Goal: Transaction & Acquisition: Purchase product/service

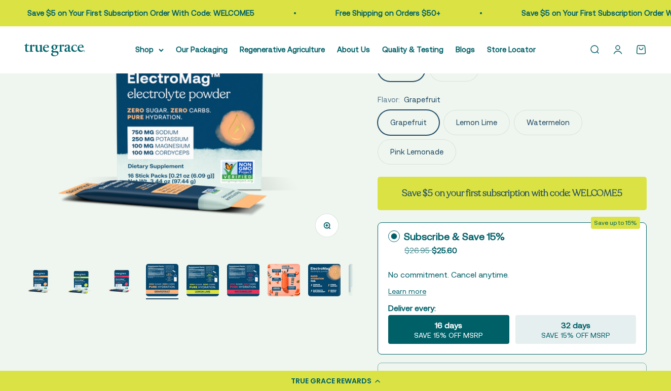
click at [227, 282] on img "Go to item 6" at bounding box center [243, 280] width 32 height 32
select select "3"
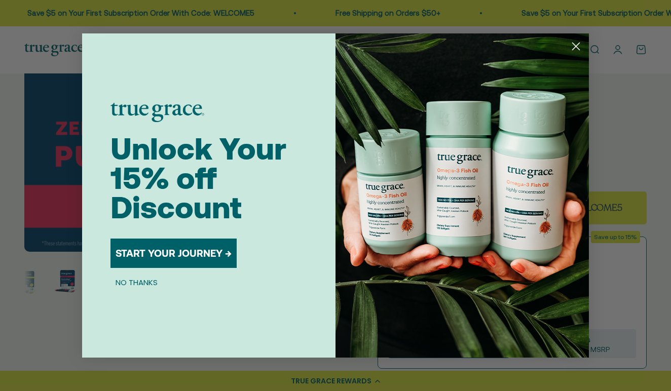
scroll to position [0, 0]
click at [577, 50] on circle "Close dialog" at bounding box center [575, 46] width 17 height 17
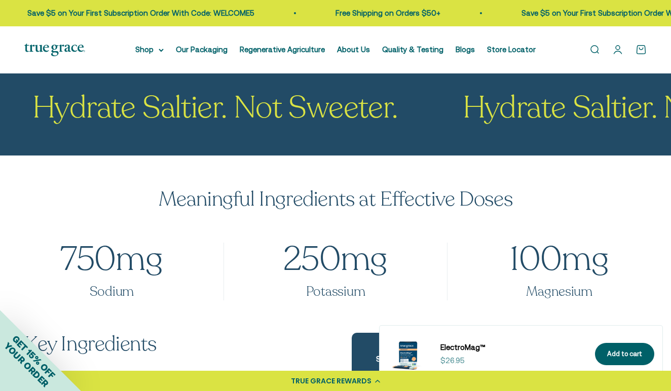
scroll to position [781, 0]
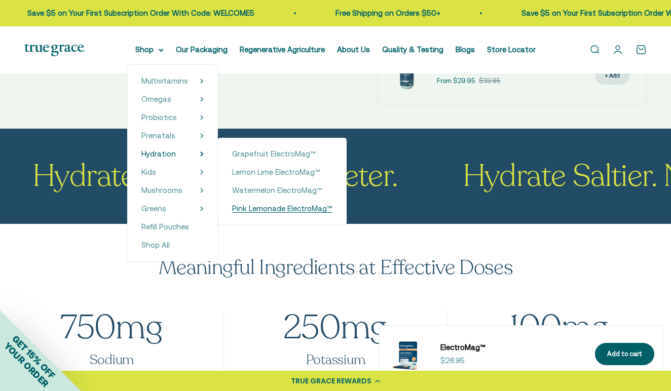
click at [249, 211] on span "Pink Lemonade ElectroMag™" at bounding box center [282, 208] width 100 height 9
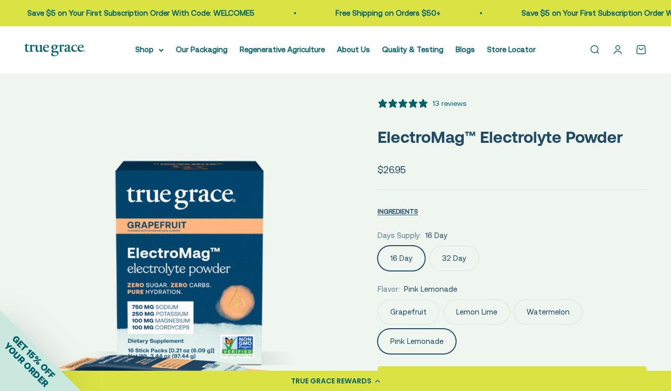
select select "3"
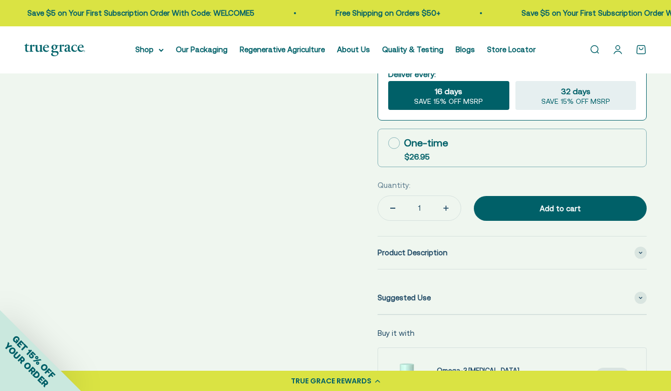
scroll to position [436, 0]
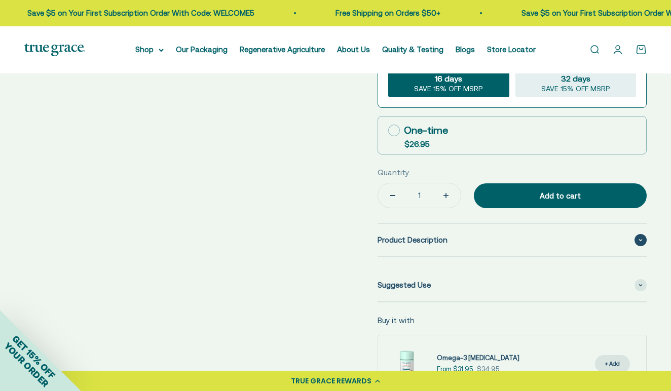
click at [442, 242] on span "Product Description" at bounding box center [412, 240] width 70 height 12
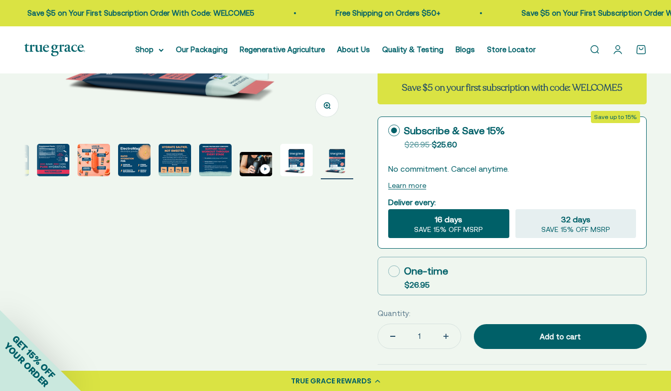
scroll to position [296, 0]
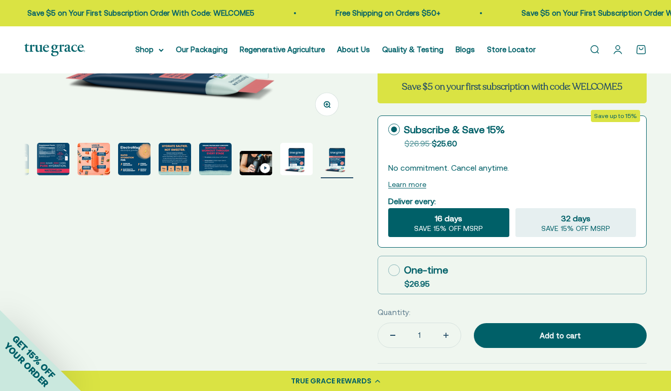
click at [215, 160] on img "Go to item 10" at bounding box center [215, 159] width 32 height 32
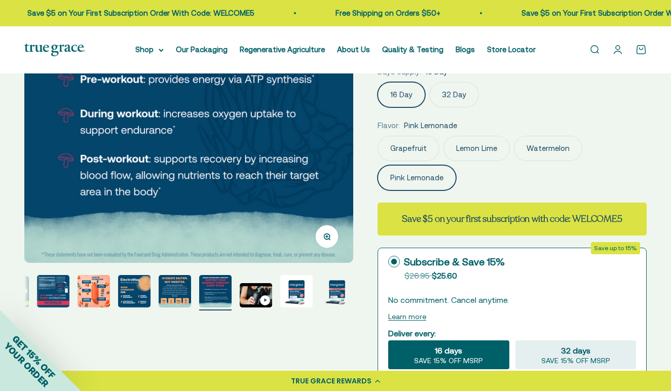
scroll to position [162, 0]
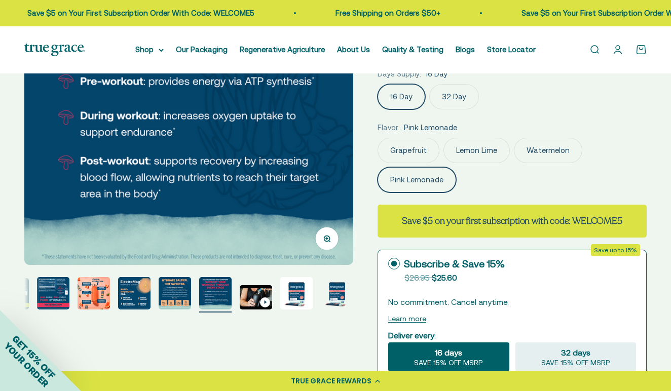
click at [179, 299] on img "Go to item 9" at bounding box center [175, 293] width 32 height 32
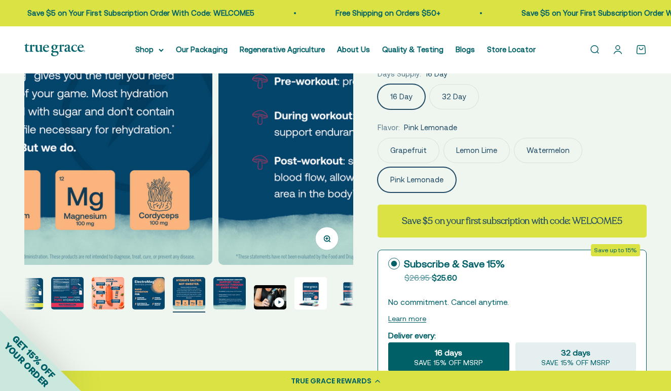
scroll to position [0, 2679]
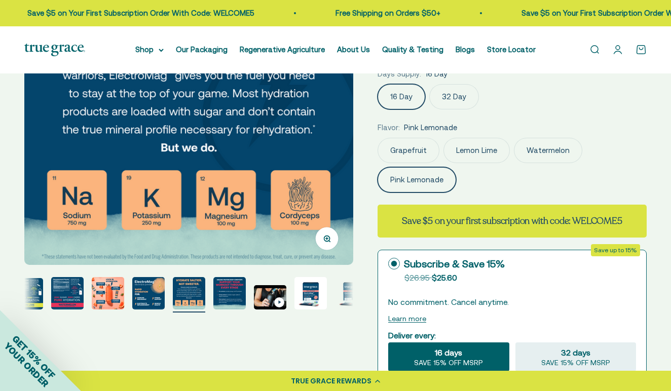
click at [147, 294] on img "Go to item 8" at bounding box center [148, 293] width 32 height 32
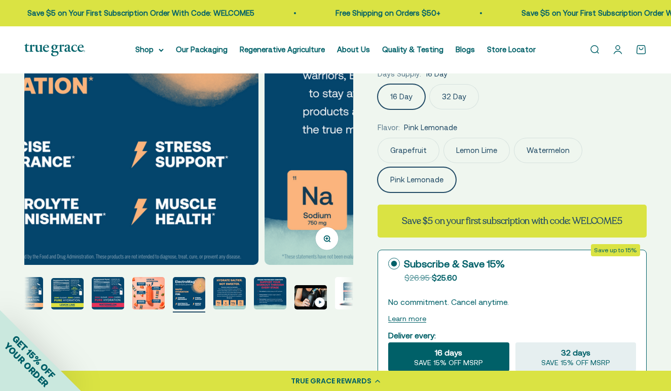
scroll to position [0, 2344]
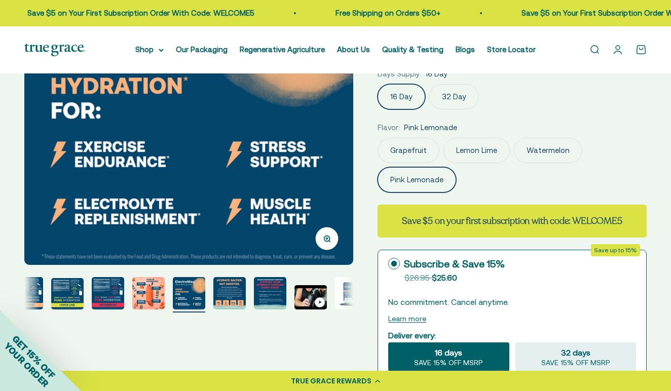
click at [110, 293] on img "Go to item 6" at bounding box center [108, 293] width 32 height 32
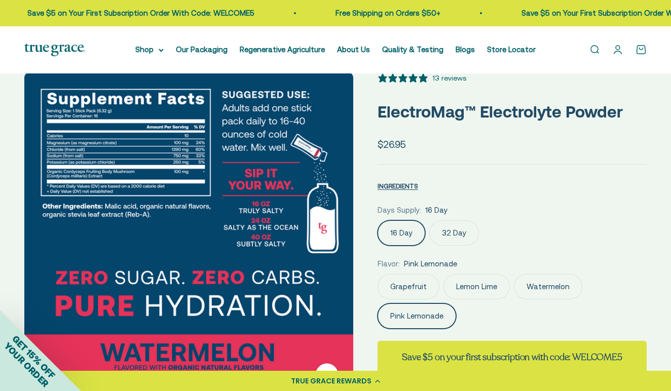
scroll to position [26, 0]
